Goal: Task Accomplishment & Management: Use online tool/utility

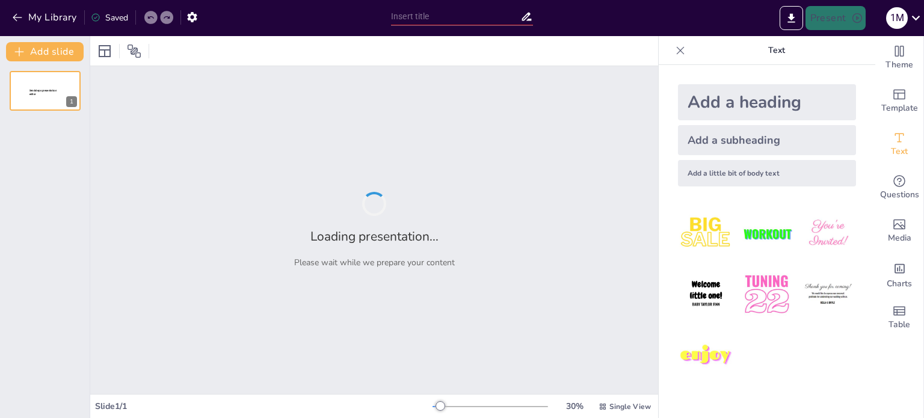
type input "Rincian Biaya dan Komponen dalam Konversi Motor Konvensional ke Motor Listrik"
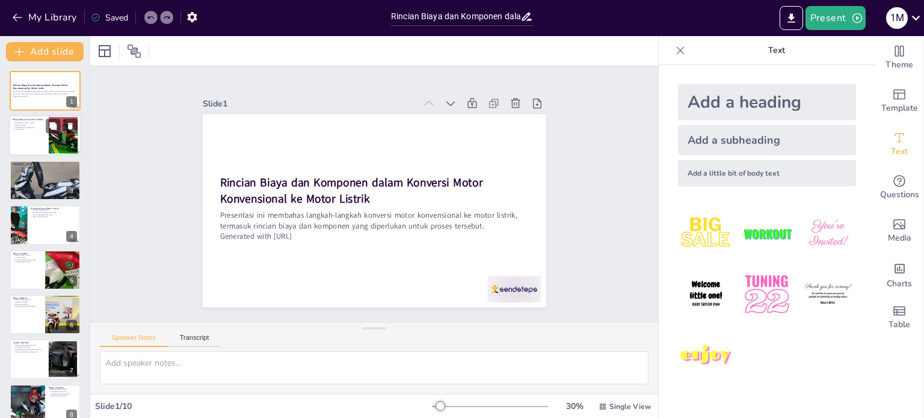
click at [52, 134] on div at bounding box center [62, 135] width 55 height 37
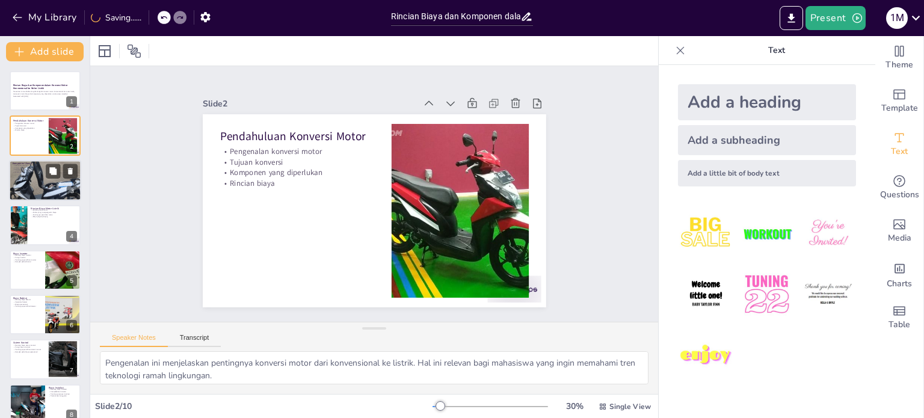
click at [43, 173] on div at bounding box center [45, 181] width 72 height 68
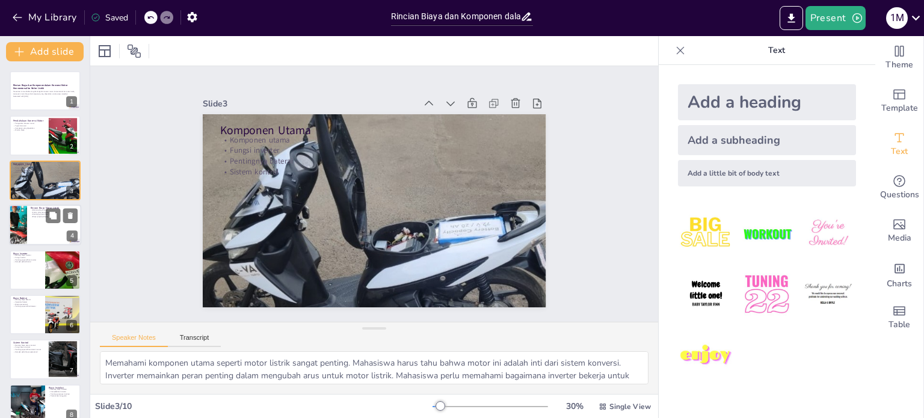
click at [17, 228] on div at bounding box center [18, 224] width 54 height 41
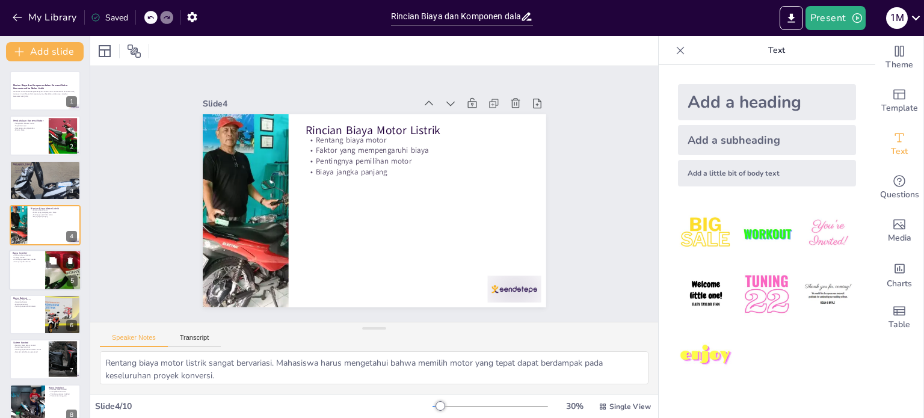
click at [34, 269] on div at bounding box center [45, 270] width 72 height 41
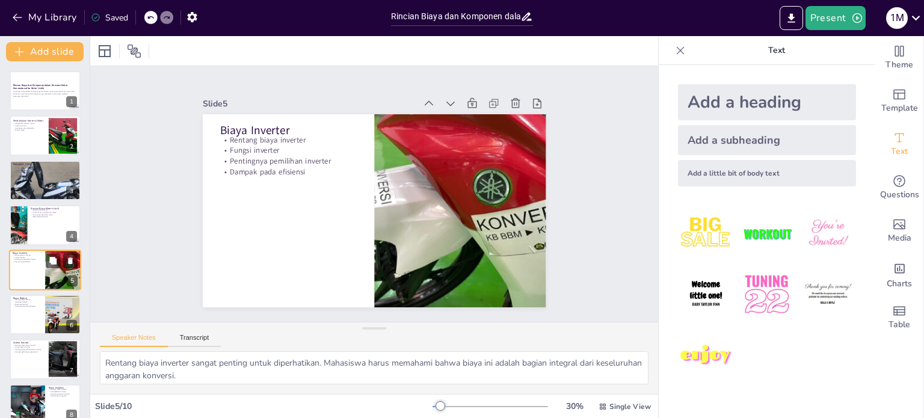
scroll to position [29, 0]
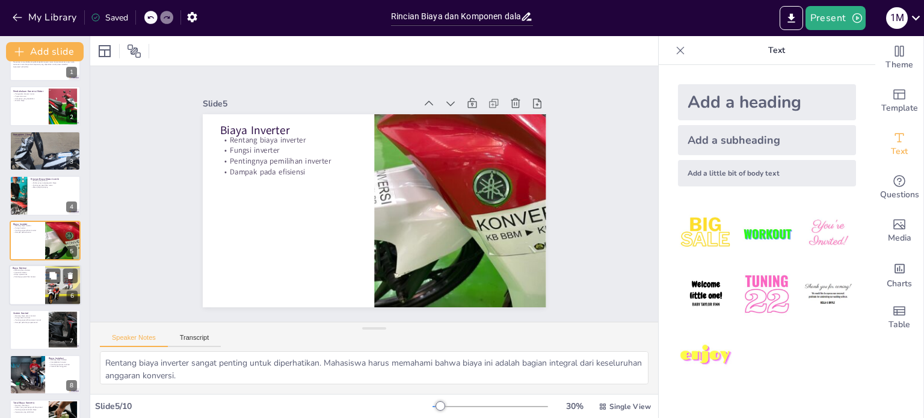
click at [21, 281] on div at bounding box center [45, 285] width 72 height 41
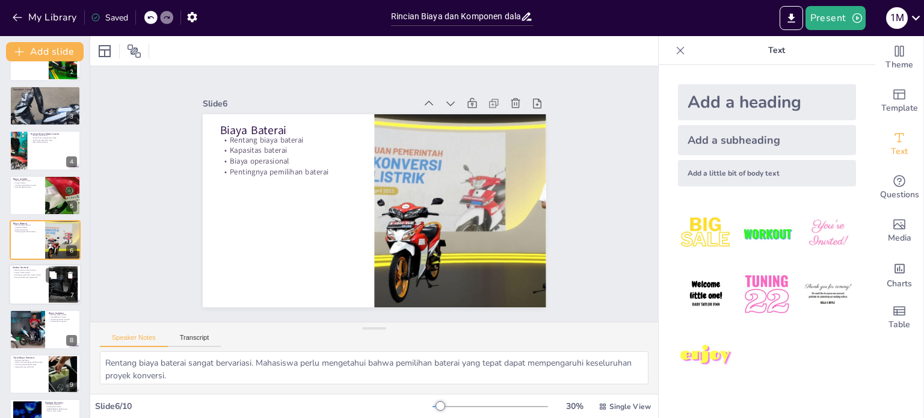
click at [24, 286] on div at bounding box center [45, 285] width 72 height 41
type textarea "Rentang biaya sistem kontrol adalah faktor penting dalam anggaran. Mahasiswa ha…"
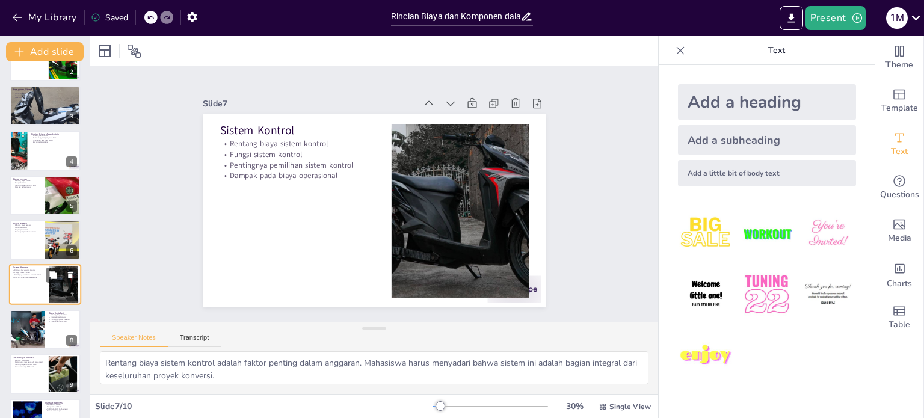
scroll to position [105, 0]
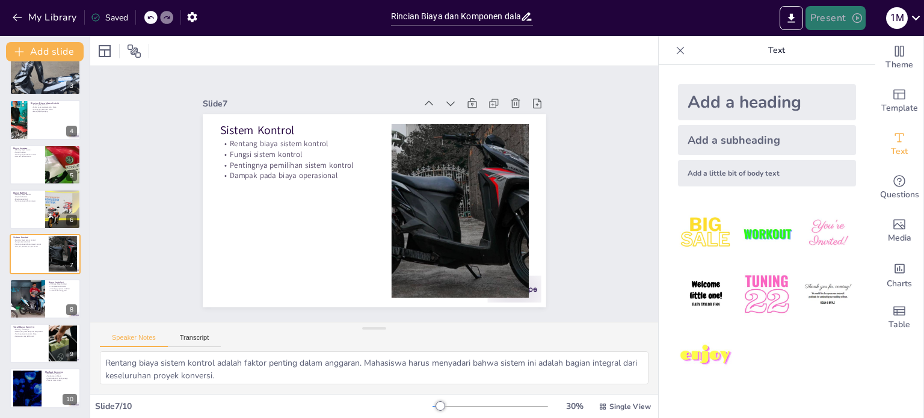
click at [834, 9] on button "Present" at bounding box center [835, 18] width 60 height 24
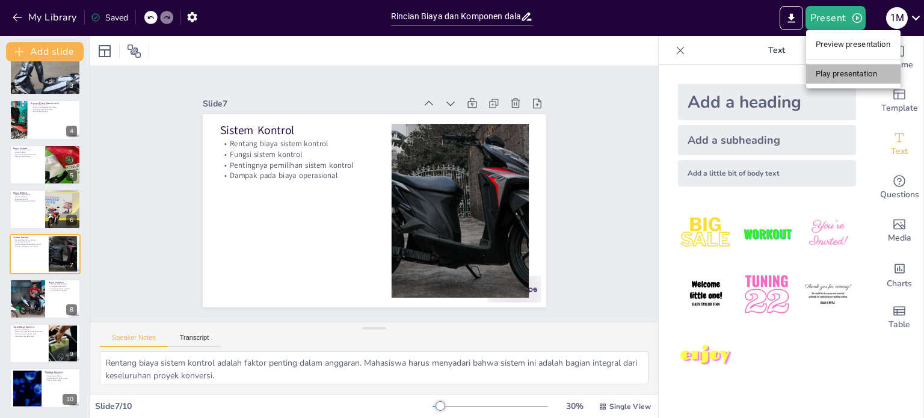
click at [835, 71] on li "Play presentation" at bounding box center [853, 73] width 94 height 19
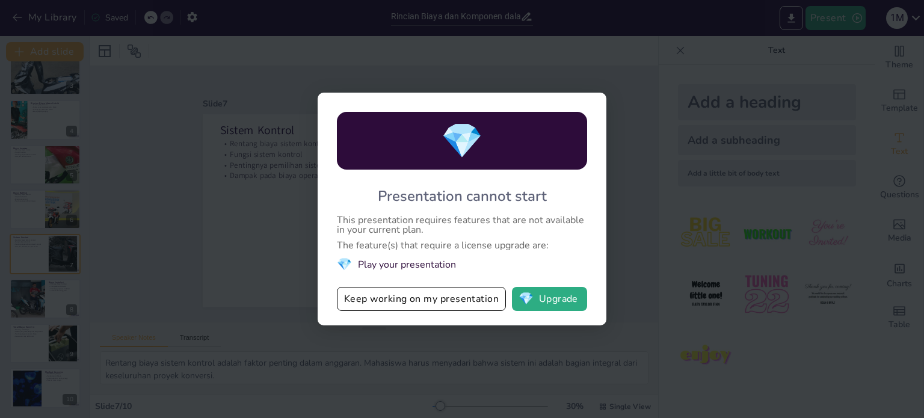
click at [414, 340] on div "💎 Presentation cannot start This presentation requires features that are not av…" at bounding box center [462, 209] width 924 height 418
click at [419, 303] on button "Keep working on my presentation" at bounding box center [421, 299] width 169 height 24
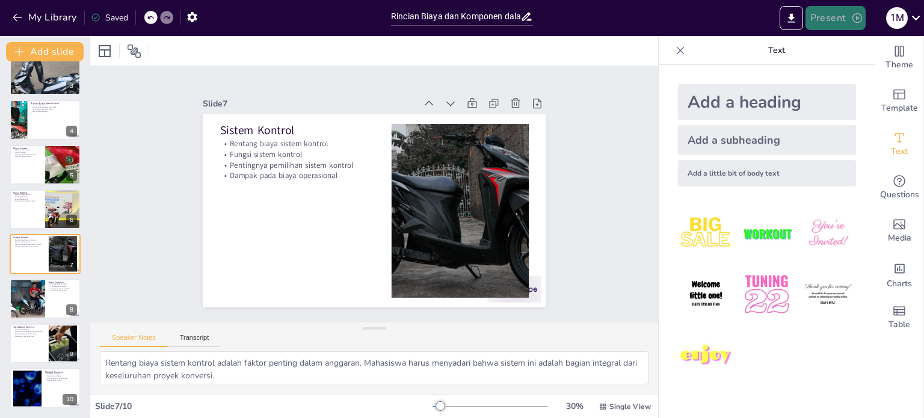
click at [825, 8] on button "Present" at bounding box center [835, 18] width 60 height 24
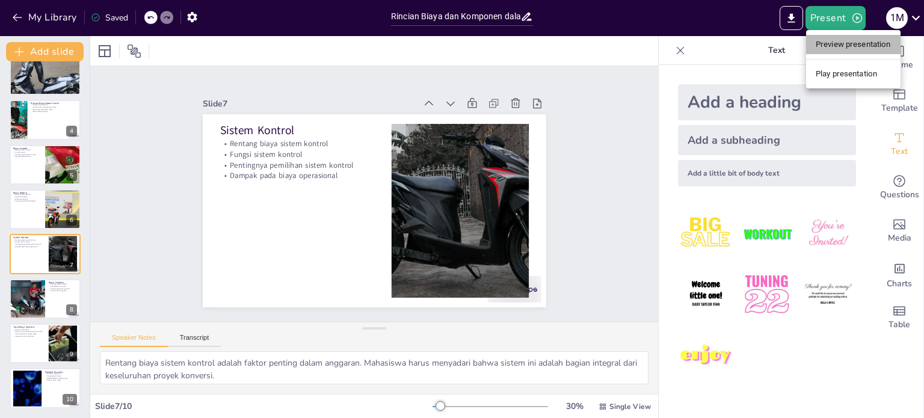
click at [826, 48] on li "Preview presentation" at bounding box center [853, 44] width 94 height 19
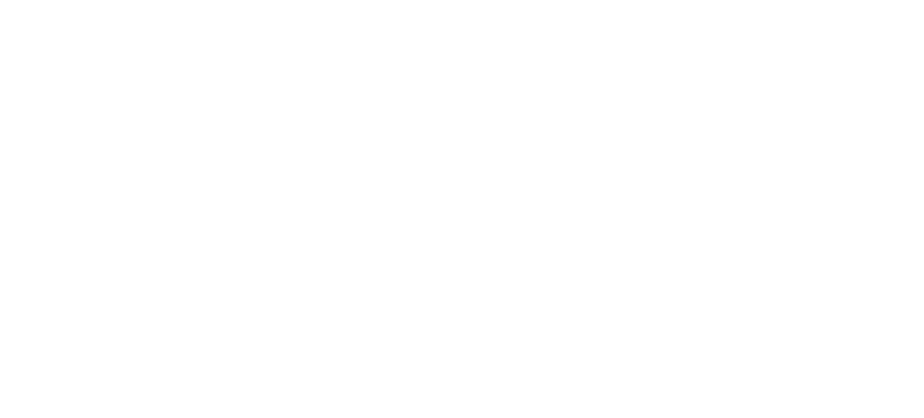
click at [549, 66] on div at bounding box center [462, 209] width 924 height 418
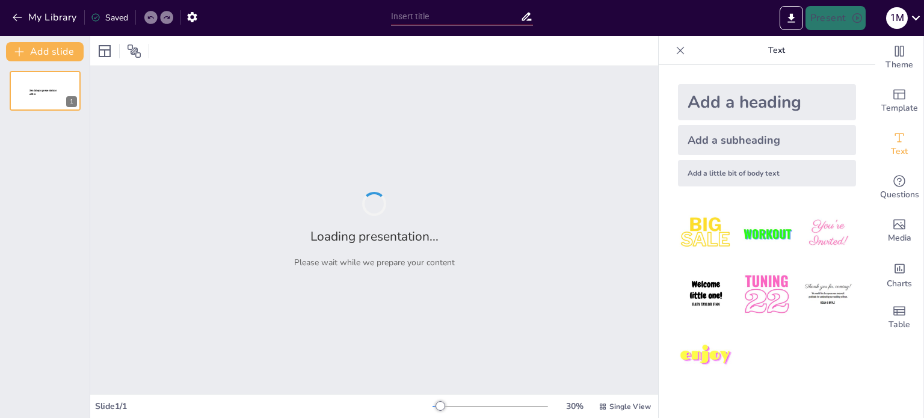
type input "Rincian Biaya dan Komponen dalam Konversi Motor Konvensional ke Motor Listrik"
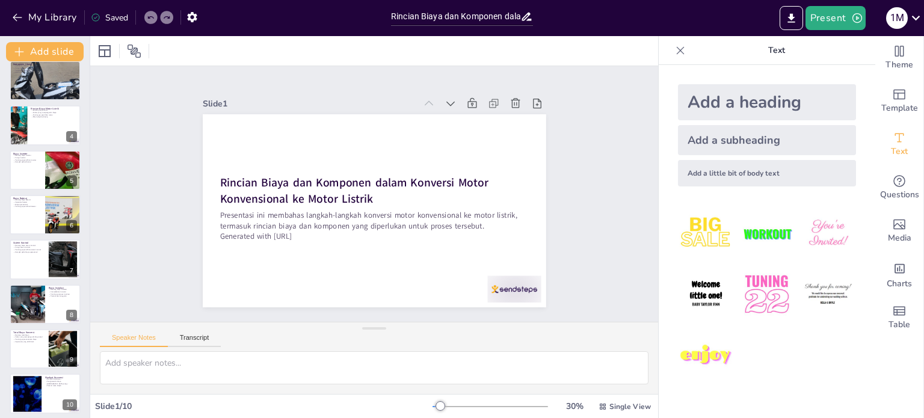
scroll to position [105, 0]
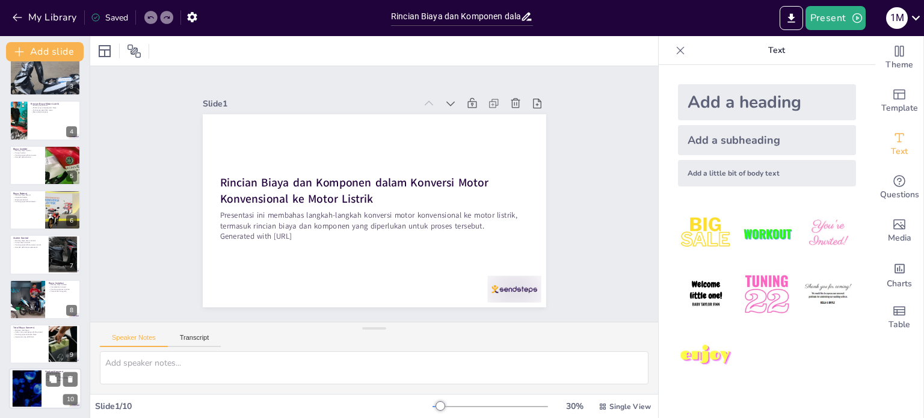
click at [38, 384] on div at bounding box center [27, 388] width 65 height 37
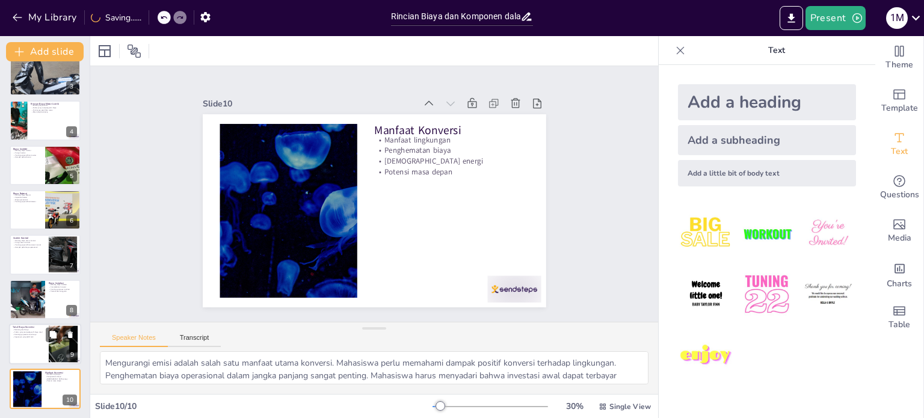
click at [20, 346] on div at bounding box center [45, 344] width 72 height 41
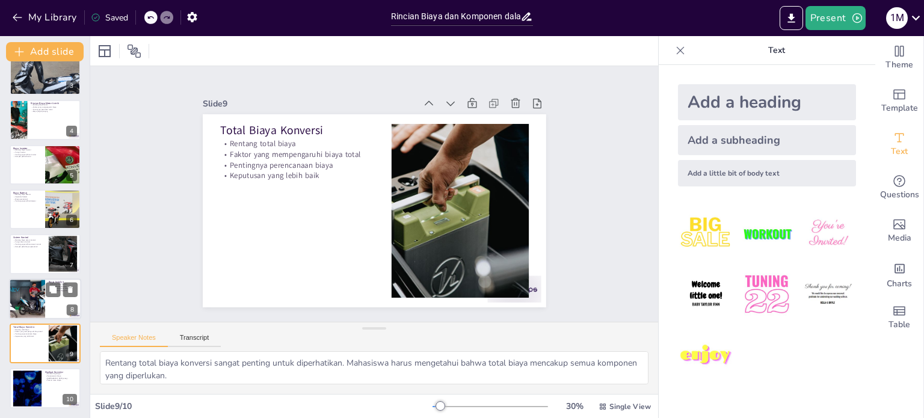
click at [20, 305] on div at bounding box center [27, 298] width 72 height 41
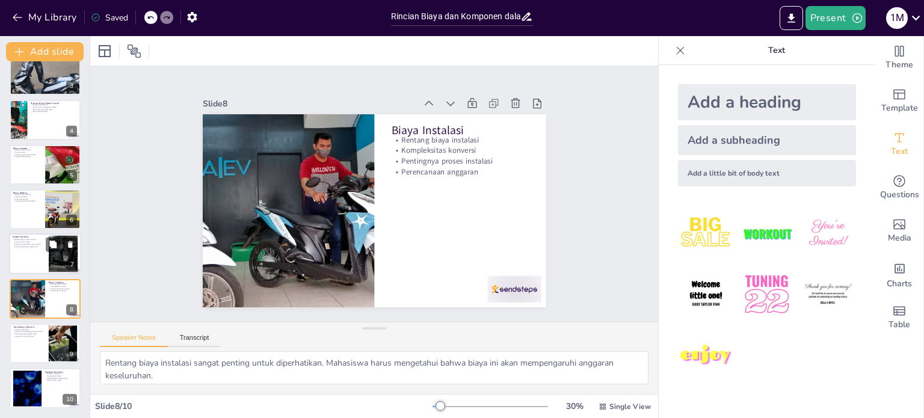
click at [27, 247] on p "Dampak pada biaya operasional" at bounding box center [29, 246] width 32 height 2
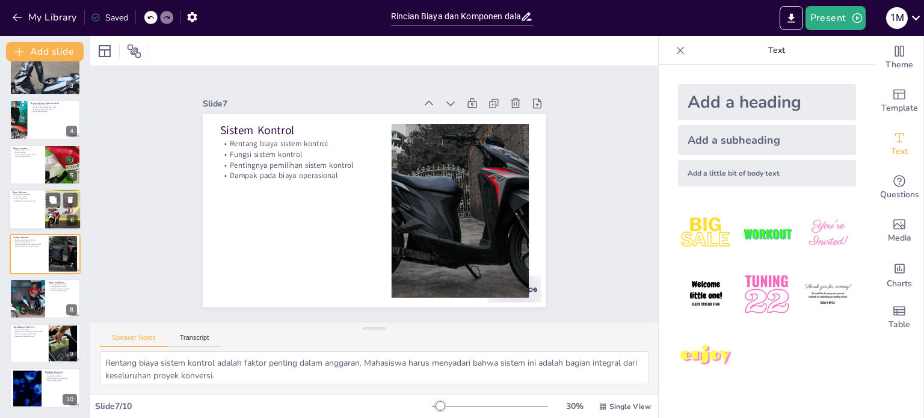
click at [25, 210] on div at bounding box center [45, 209] width 72 height 41
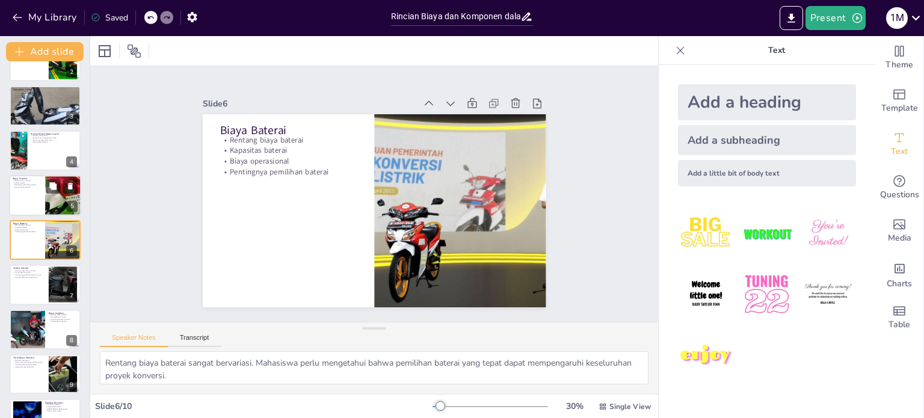
drag, startPoint x: 19, startPoint y: 195, endPoint x: 17, endPoint y: 183, distance: 11.5
click at [19, 195] on div at bounding box center [45, 195] width 72 height 41
type textarea "Rentang biaya inverter sangat penting untuk diperhatikan. Mahasiswa harus memah…"
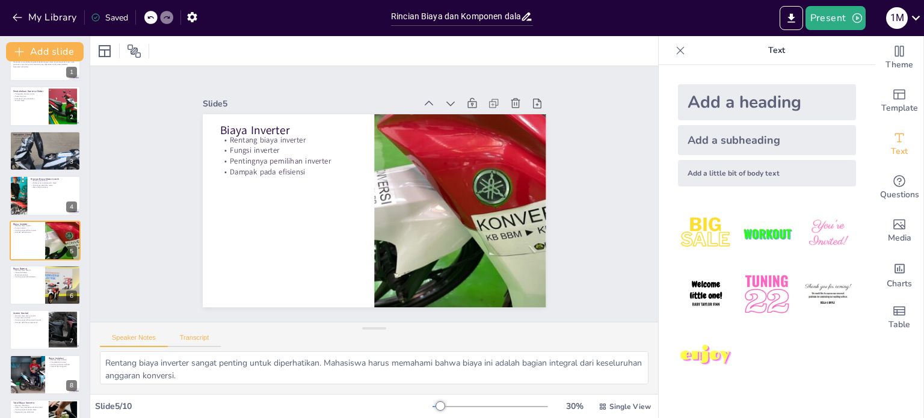
click at [183, 335] on button "Transcript" at bounding box center [195, 340] width 54 height 13
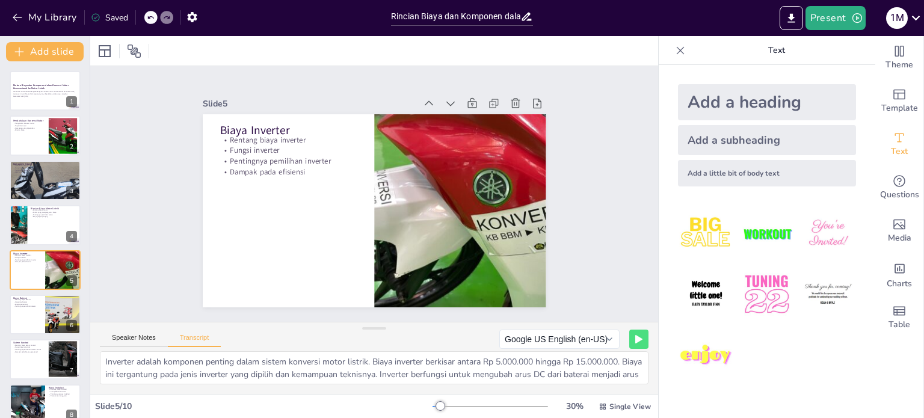
scroll to position [0, 0]
click at [38, 186] on div at bounding box center [45, 181] width 72 height 68
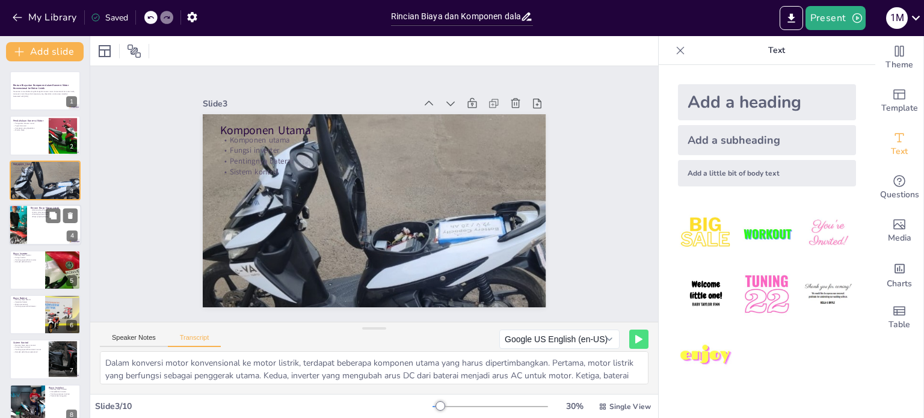
click at [19, 233] on div at bounding box center [18, 224] width 54 height 41
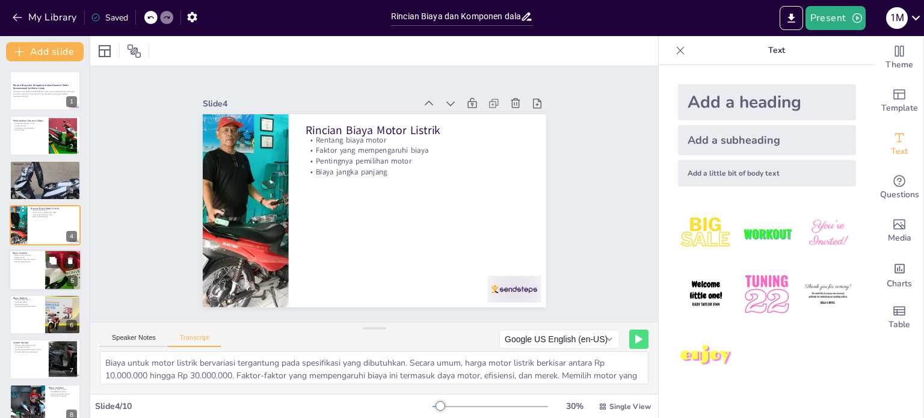
click at [23, 264] on div at bounding box center [45, 270] width 72 height 41
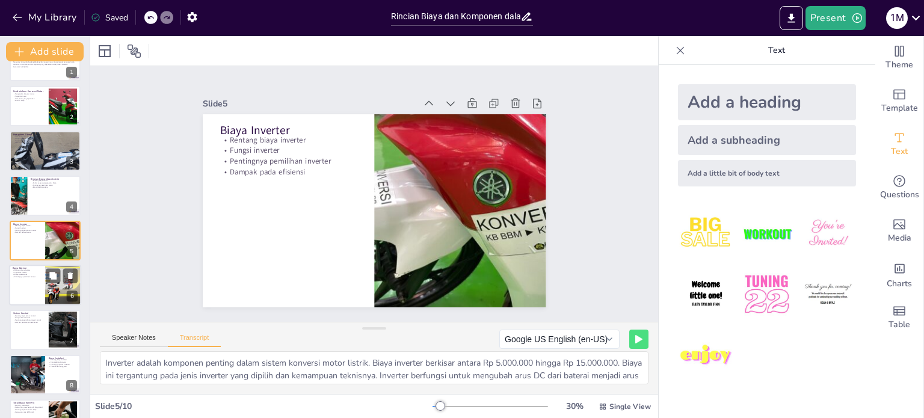
click at [25, 290] on div at bounding box center [45, 285] width 72 height 41
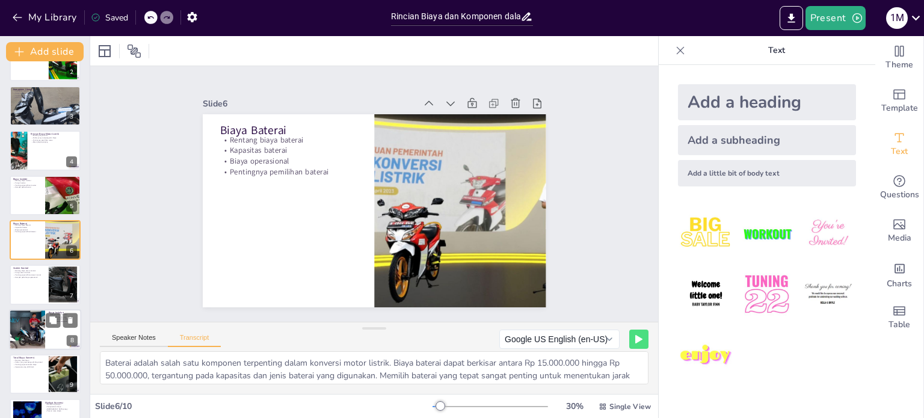
click at [31, 333] on div at bounding box center [27, 329] width 72 height 41
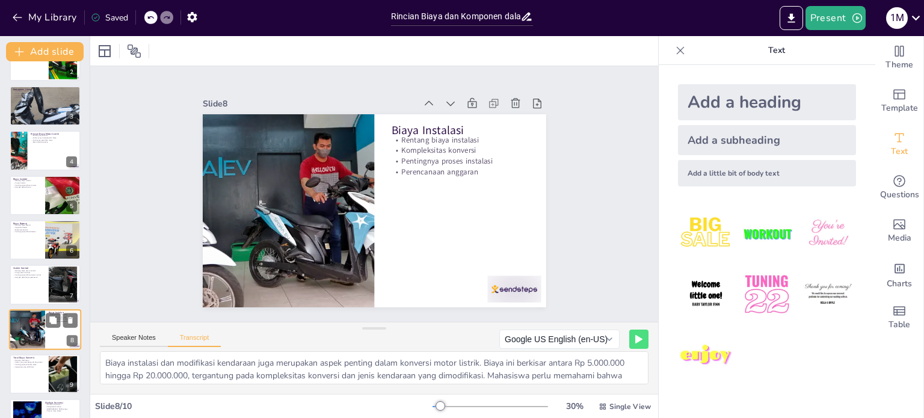
scroll to position [105, 0]
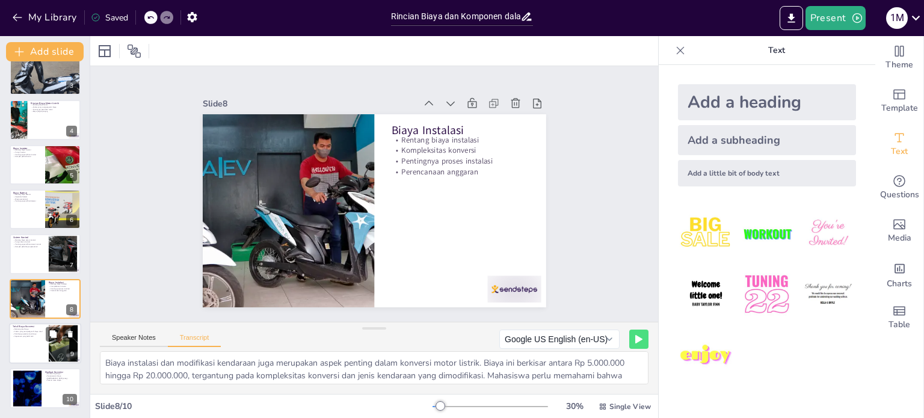
click at [28, 342] on div at bounding box center [45, 343] width 72 height 41
type textarea "Total biaya konversi motor konvensional ke motor listrik dapat berkisar antara …"
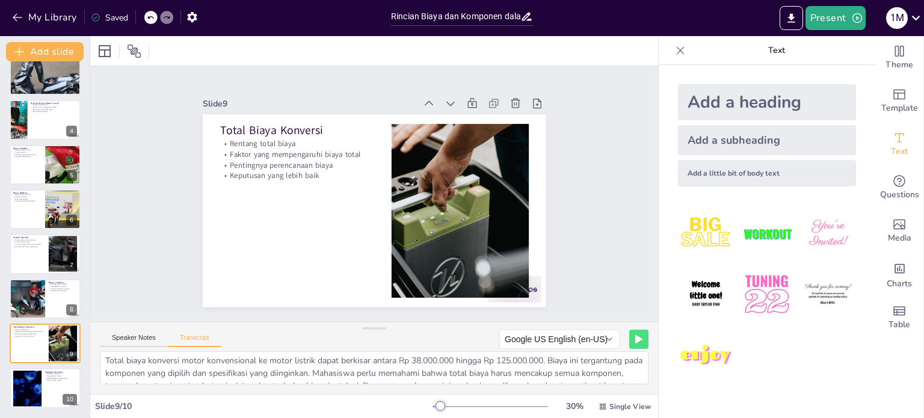
scroll to position [0, 0]
click at [635, 337] on icon at bounding box center [638, 339] width 7 height 8
click at [635, 337] on rect at bounding box center [638, 339] width 7 height 7
click at [847, 17] on button "Present" at bounding box center [835, 18] width 60 height 24
click at [854, 46] on li "Preview presentation" at bounding box center [853, 44] width 94 height 19
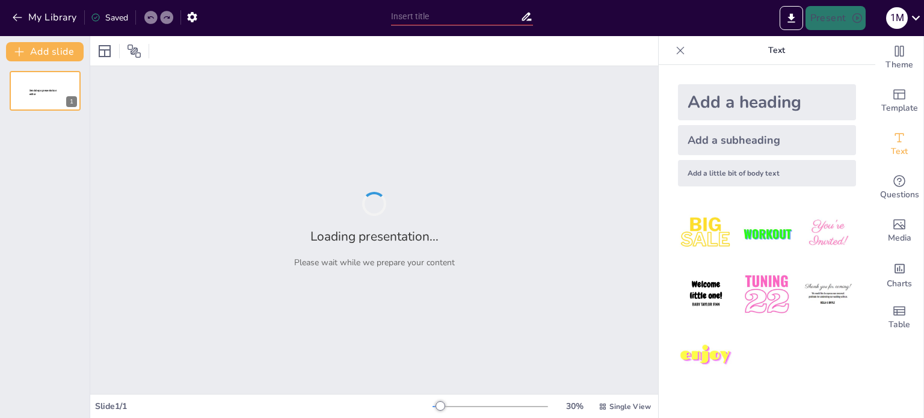
type input "Rincian Biaya dan Komponen dalam Konversi Motor Konvensional ke Motor Listrik"
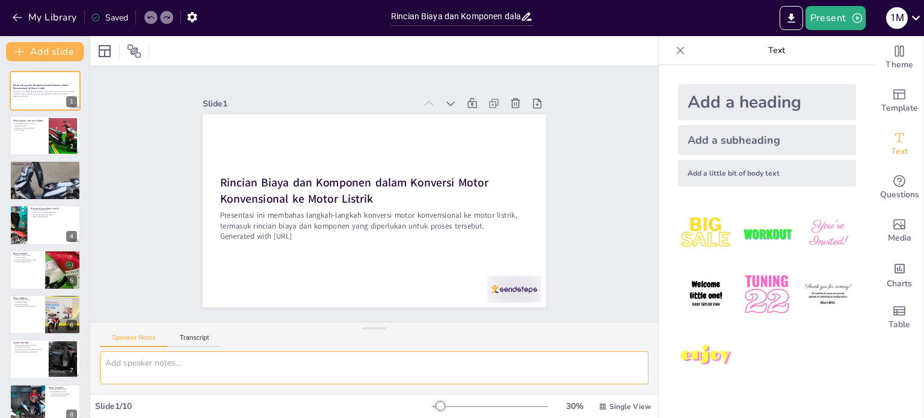
click at [147, 379] on textarea at bounding box center [374, 367] width 548 height 33
click at [29, 129] on p "Rincian biaya" at bounding box center [29, 130] width 32 height 2
type textarea "Pengenalan ini menjelaskan pentingnya konversi motor dari konvensional ke listr…"
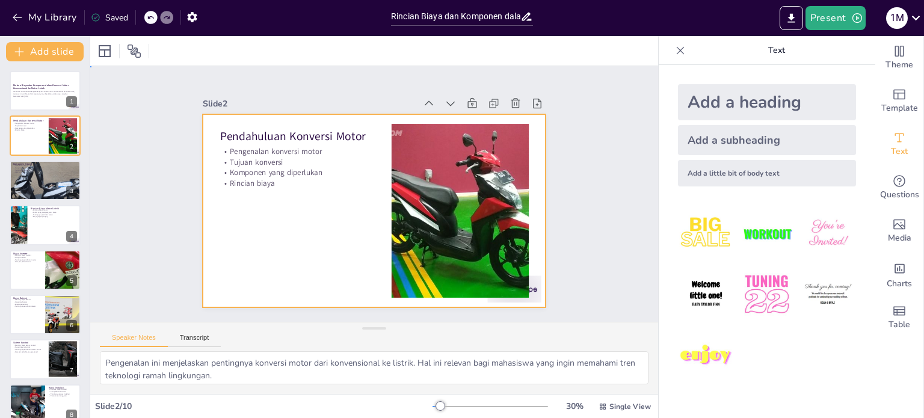
click at [235, 228] on div at bounding box center [369, 210] width 386 height 290
click at [190, 339] on button "Transcript" at bounding box center [195, 340] width 54 height 13
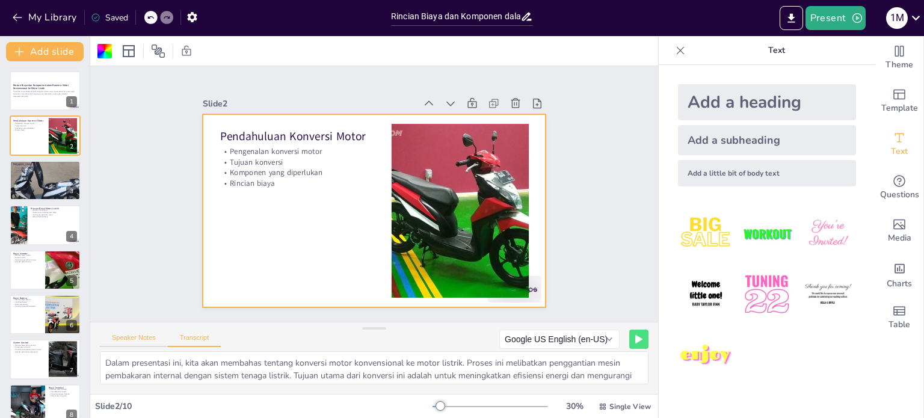
click at [151, 339] on button "Speaker Notes" at bounding box center [134, 340] width 68 height 13
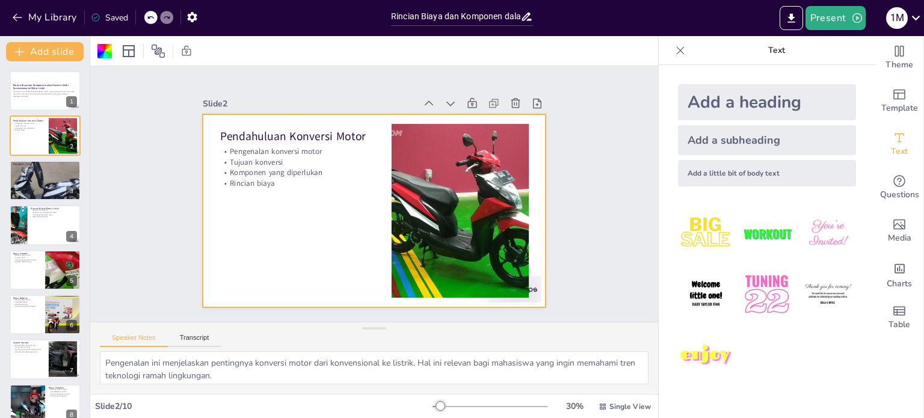
click at [193, 332] on div "Speaker Notes Transcript" at bounding box center [160, 339] width 121 height 16
click at [207, 336] on button "Transcript" at bounding box center [195, 340] width 54 height 13
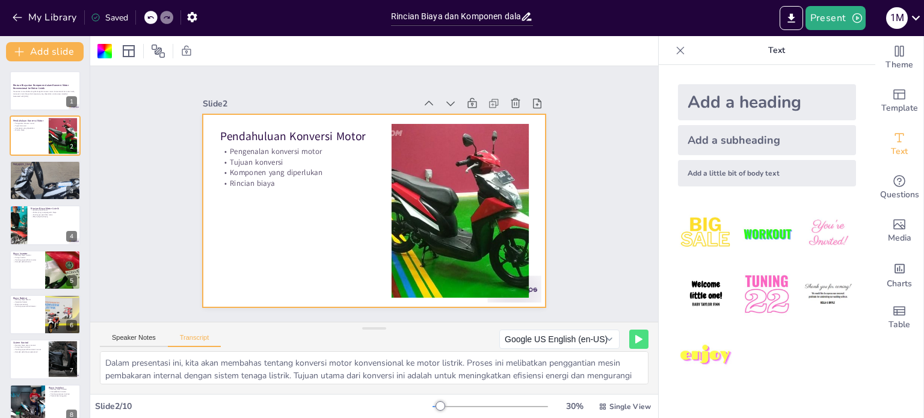
click at [147, 331] on div "Speaker Notes Transcript" at bounding box center [160, 339] width 121 height 16
click at [143, 341] on button "Speaker Notes" at bounding box center [134, 340] width 68 height 13
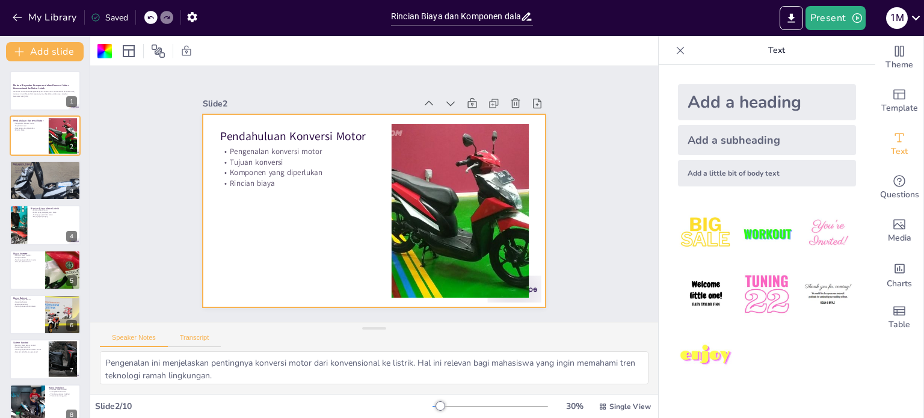
click at [202, 337] on button "Transcript" at bounding box center [195, 340] width 54 height 13
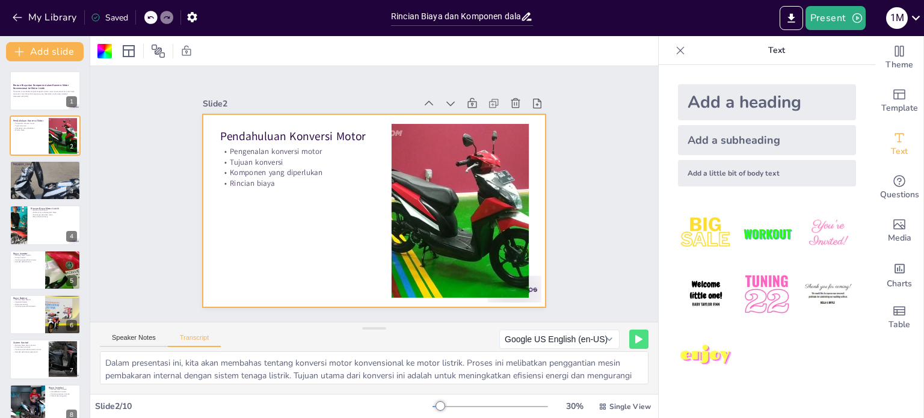
click at [234, 229] on div at bounding box center [371, 211] width 376 height 260
click at [515, 198] on icon at bounding box center [523, 206] width 17 height 17
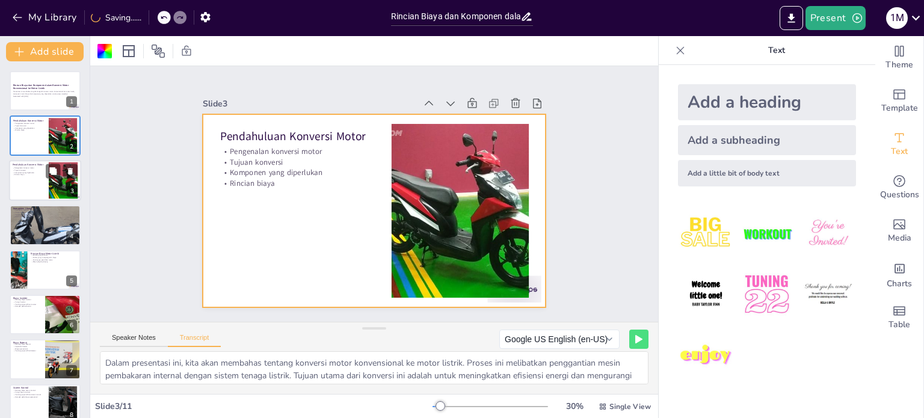
click at [32, 183] on div at bounding box center [45, 180] width 72 height 41
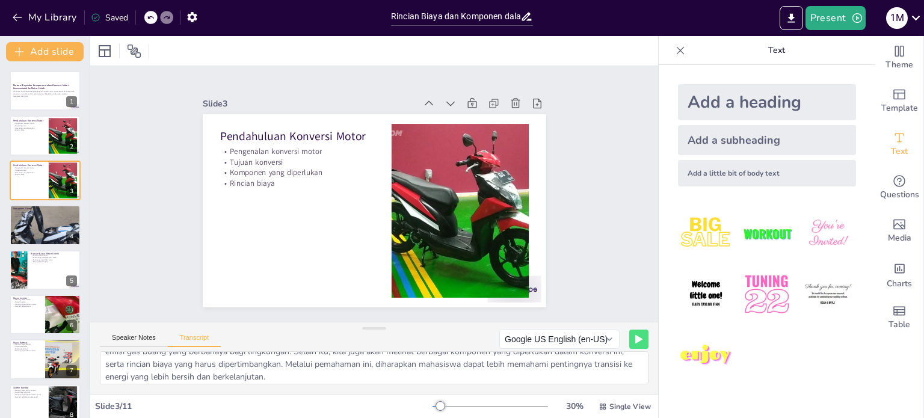
scroll to position [40, 0]
click at [46, 218] on button at bounding box center [53, 216] width 14 height 14
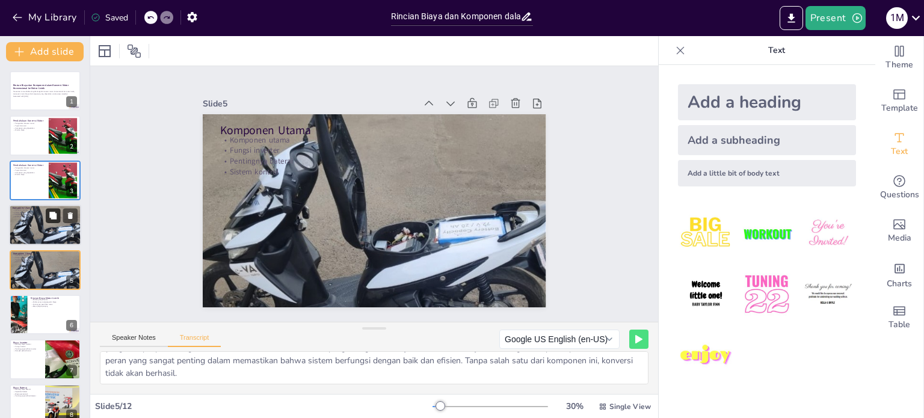
scroll to position [29, 0]
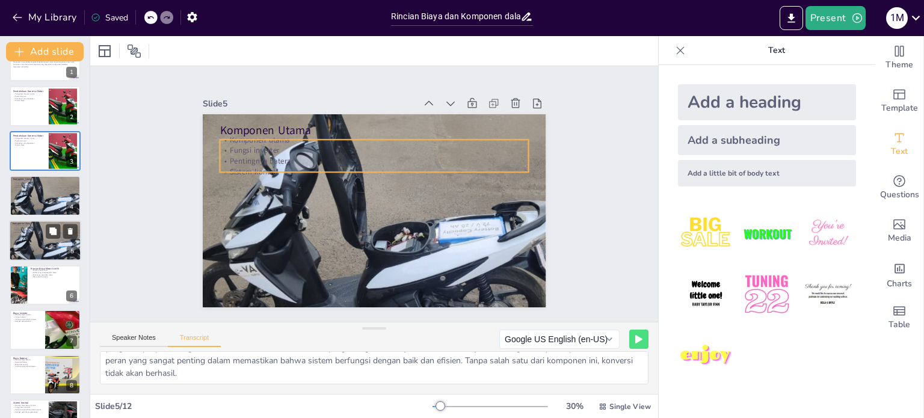
click at [35, 229] on p "Pentingnya baterai" at bounding box center [45, 230] width 65 height 2
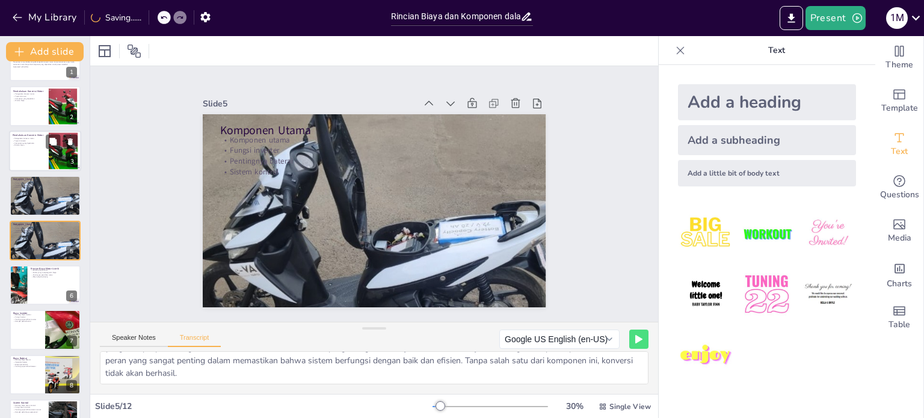
click at [22, 144] on p "Rincian biaya" at bounding box center [29, 145] width 32 height 2
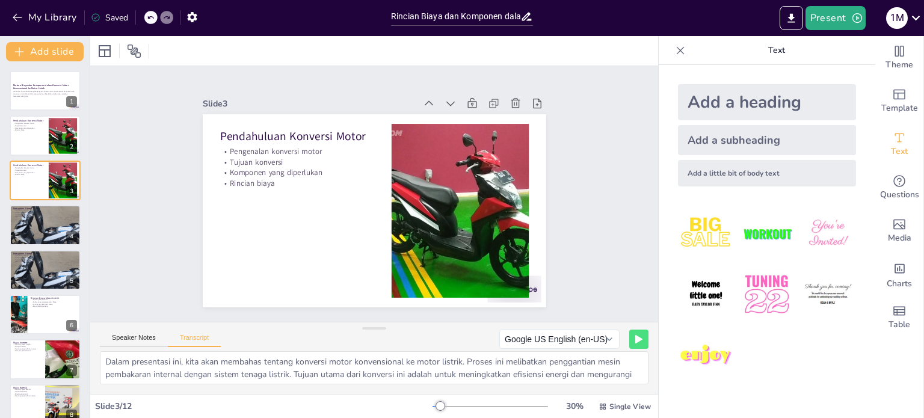
scroll to position [0, 0]
click at [235, 175] on p "Rincian biaya" at bounding box center [308, 153] width 146 height 73
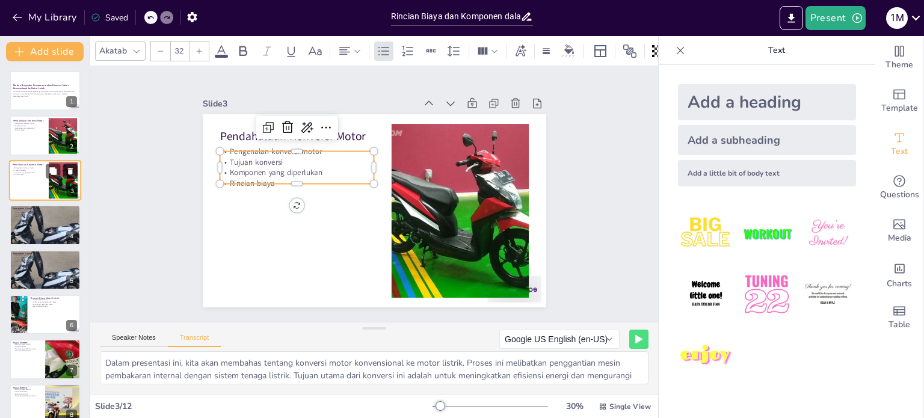
click at [68, 170] on icon at bounding box center [70, 171] width 8 height 8
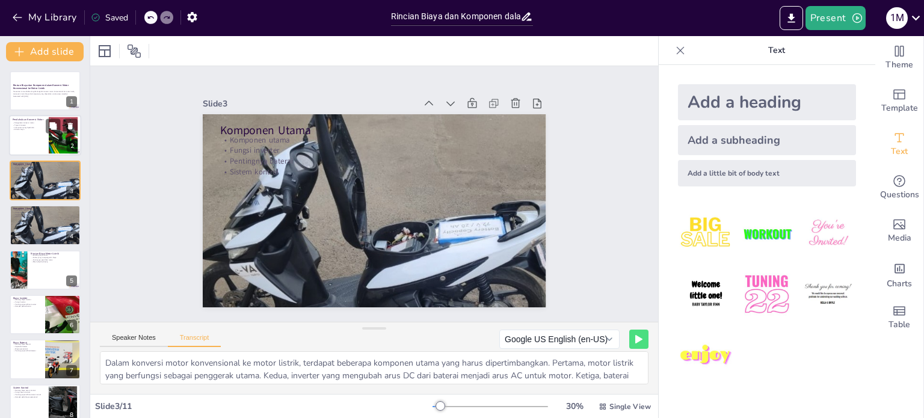
click at [43, 144] on div at bounding box center [45, 135] width 72 height 41
type textarea "Dalam presentasi ini, kita akan membahas tentang konversi motor konvensional ke…"
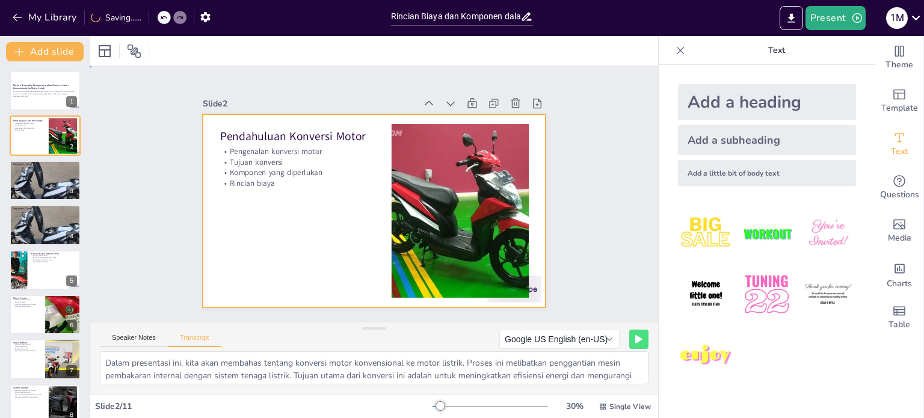
click at [229, 196] on div at bounding box center [363, 208] width 391 height 358
click at [207, 194] on div at bounding box center [367, 209] width 392 height 316
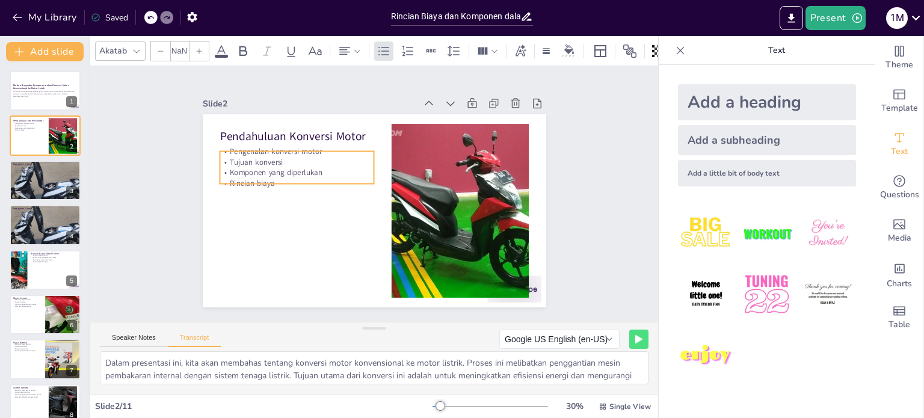
type input "32"
click at [242, 165] on p "Komponen yang diperlukan" at bounding box center [312, 143] width 146 height 73
click at [332, 117] on icon at bounding box center [340, 118] width 17 height 17
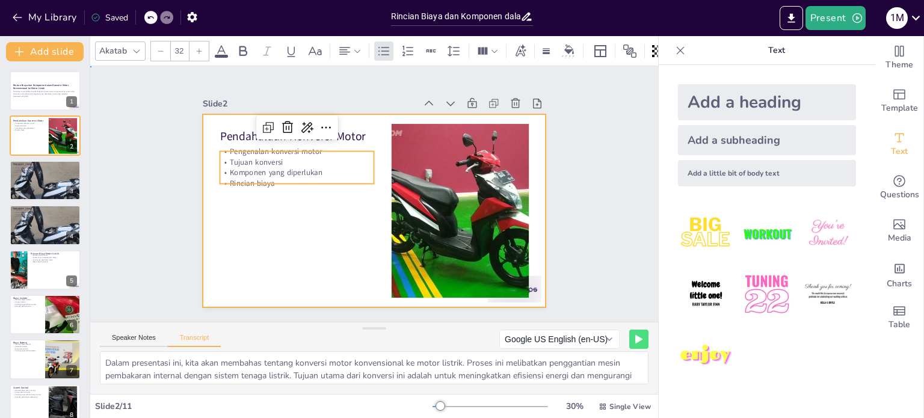
click at [241, 253] on div at bounding box center [369, 210] width 386 height 290
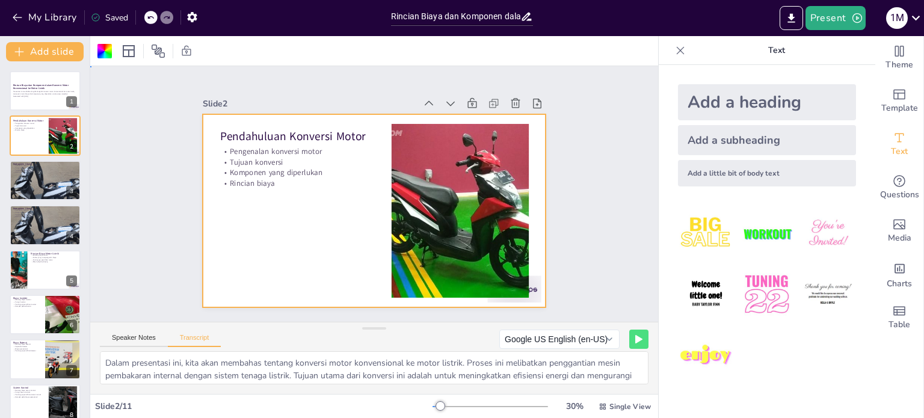
click at [260, 207] on div at bounding box center [359, 202] width 339 height 394
click at [146, 158] on div "Slide 1 Rincian Biaya dan Komponen dalam Konversi Motor Konvensional ke Motor L…" at bounding box center [374, 194] width 609 height 368
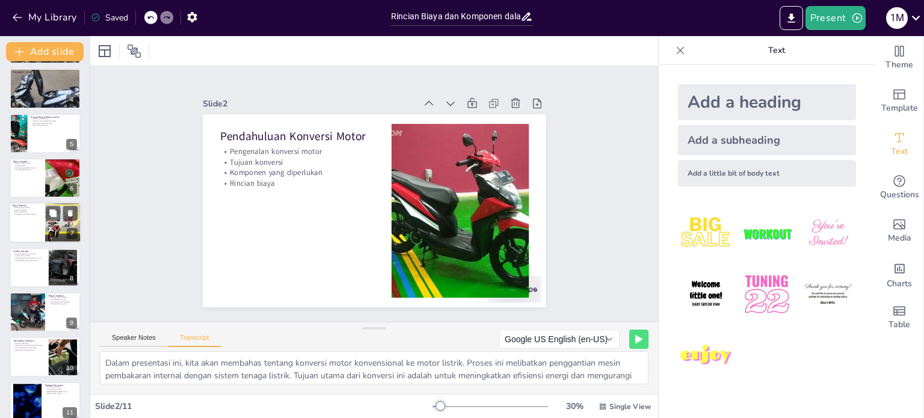
scroll to position [149, 0]
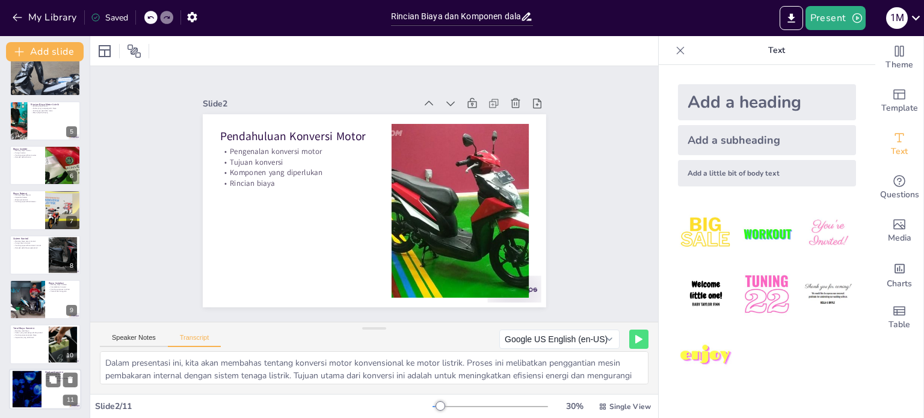
click at [37, 382] on div at bounding box center [27, 388] width 65 height 37
type textarea "Konversi ke motor listrik memiliki banyak manfaat. Pertama, konversi ini dapat …"
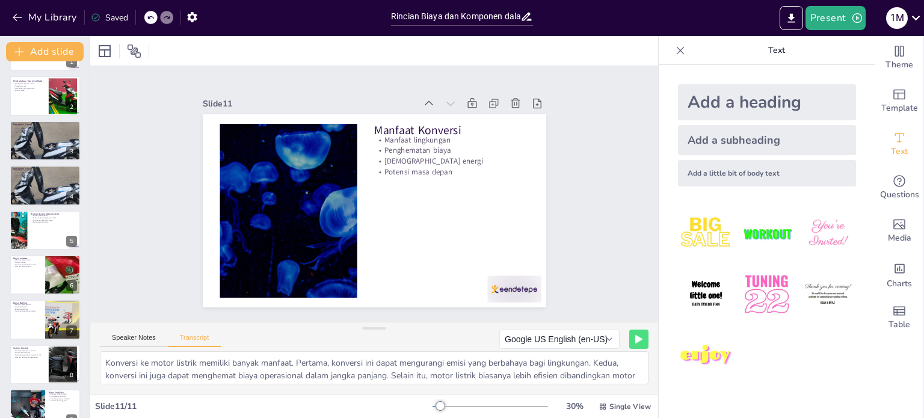
scroll to position [0, 0]
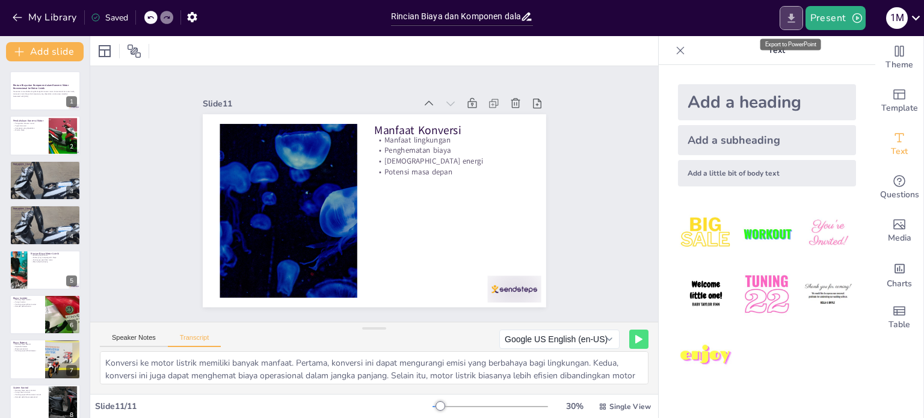
click at [796, 16] on icon "Export to PowerPoint" at bounding box center [791, 18] width 13 height 13
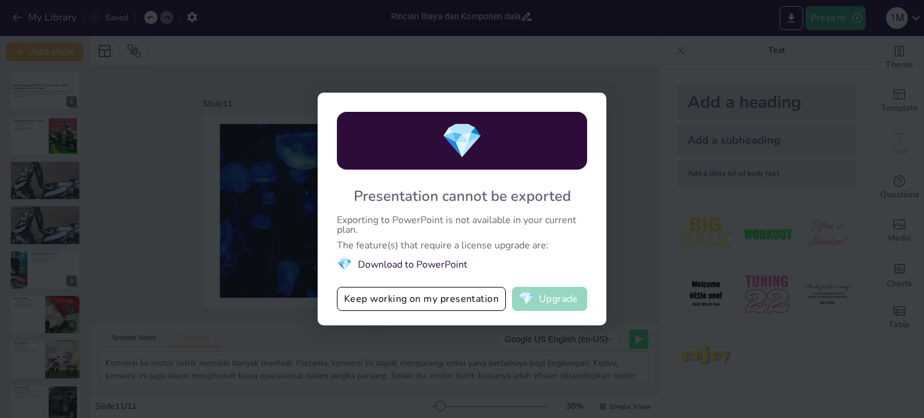
click at [540, 295] on button "💎 Upgrade" at bounding box center [549, 299] width 75 height 24
